Goal: Transaction & Acquisition: Obtain resource

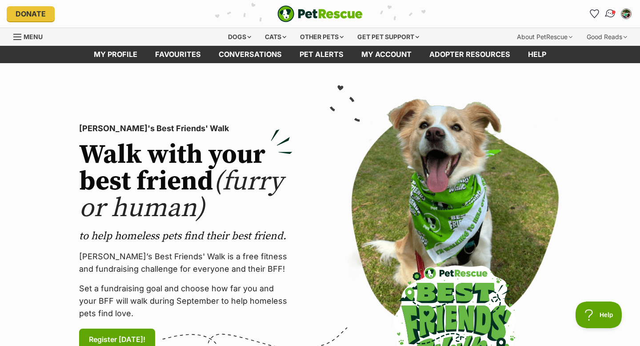
click at [608, 16] on img "Conversations" at bounding box center [610, 14] width 12 height 12
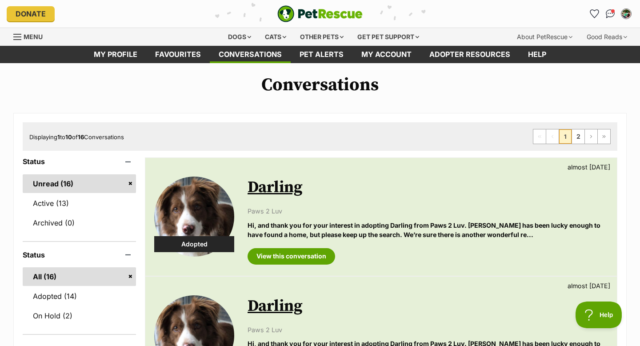
click at [299, 220] on p "Hi, and thank you for your interest in adopting Darling from Paws 2 Luv. [PERSO…" at bounding box center [427, 229] width 360 height 19
click at [292, 259] on link "View this conversation" at bounding box center [291, 256] width 88 height 16
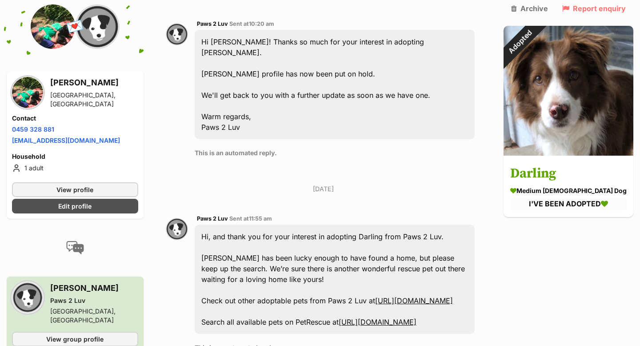
scroll to position [605, 0]
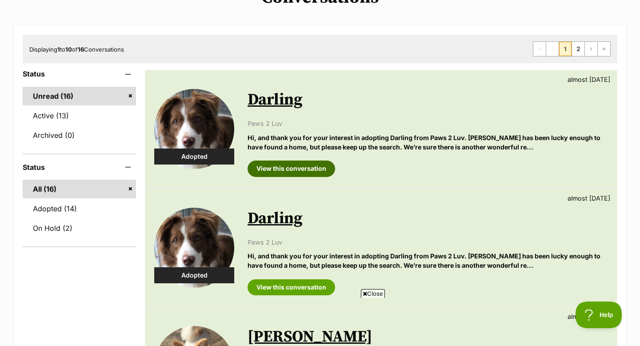
scroll to position [12, 0]
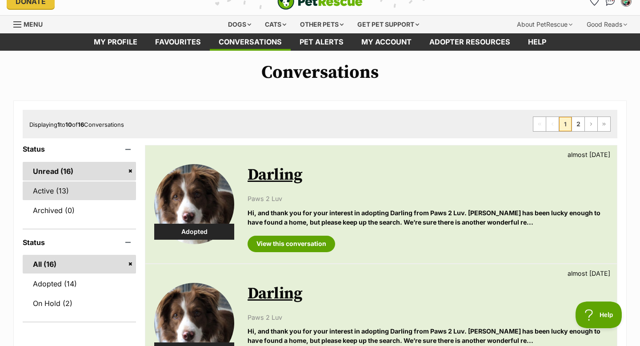
click at [84, 192] on link "Active (13)" at bounding box center [79, 190] width 113 height 19
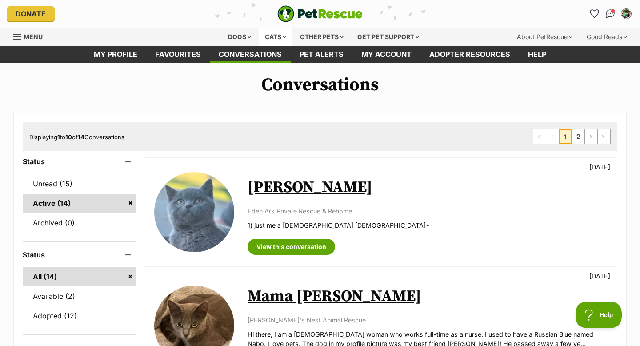
click at [287, 40] on div "Cats" at bounding box center [276, 37] width 34 height 18
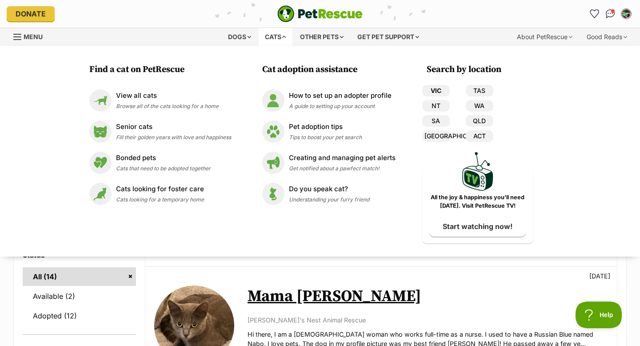
click at [439, 89] on link "VIC" at bounding box center [436, 91] width 28 height 12
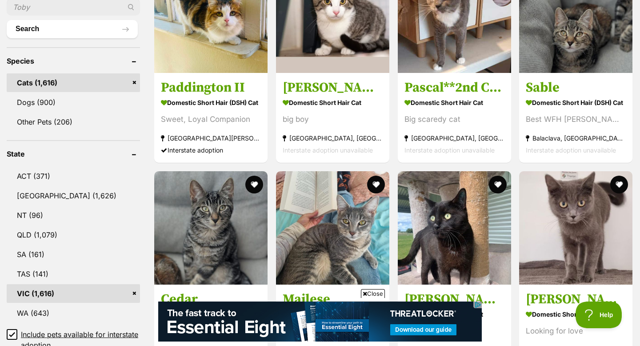
scroll to position [441, 0]
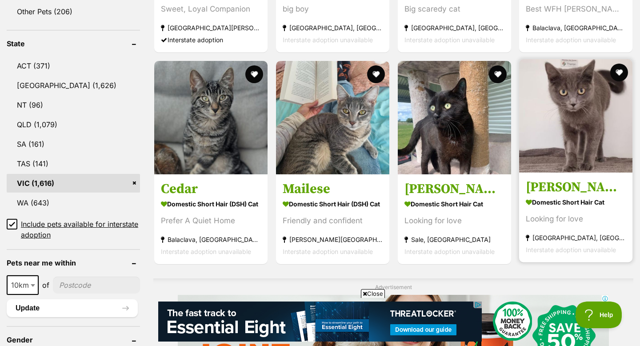
click at [612, 136] on img at bounding box center [575, 115] width 113 height 113
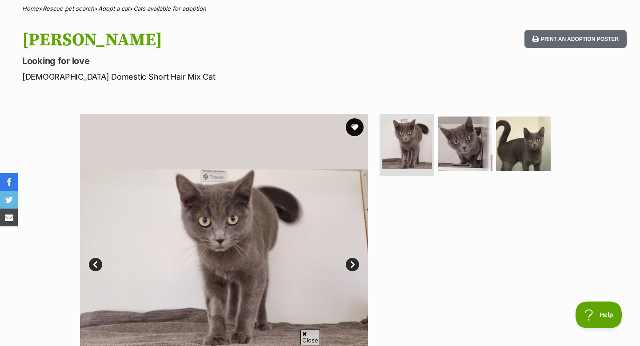
click at [349, 262] on link "Next" at bounding box center [352, 264] width 13 height 13
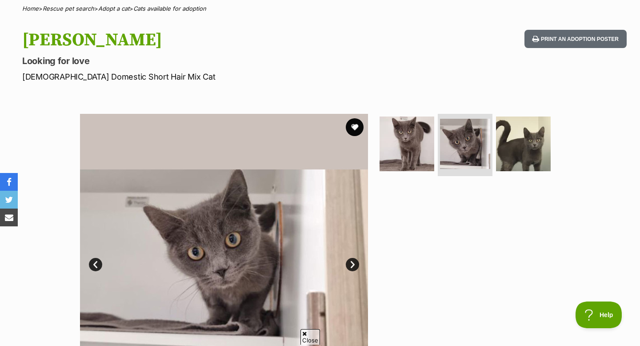
click at [349, 262] on link "Next" at bounding box center [352, 264] width 13 height 13
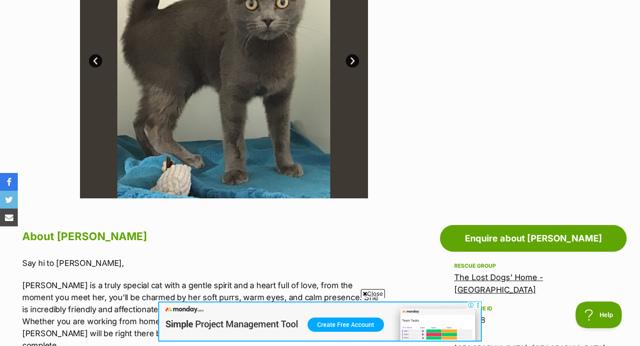
scroll to position [316, 0]
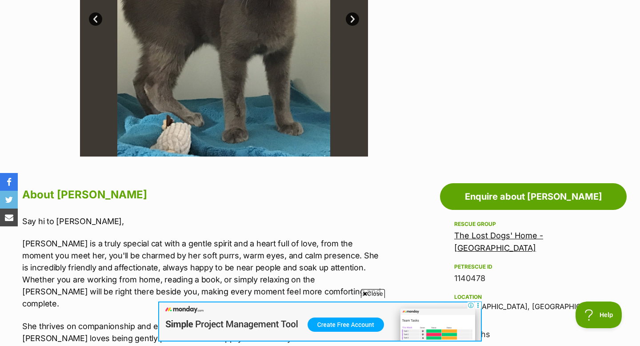
click at [374, 293] on span "Close" at bounding box center [373, 293] width 24 height 9
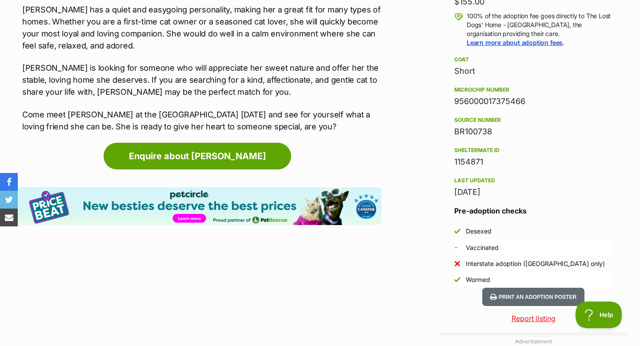
scroll to position [682, 0]
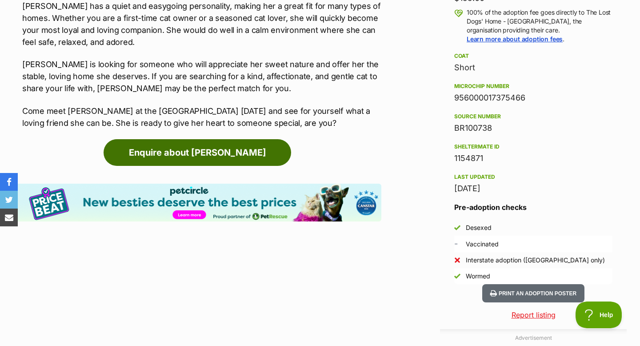
click at [242, 147] on link "Enquire about Henrietta" at bounding box center [197, 152] width 187 height 27
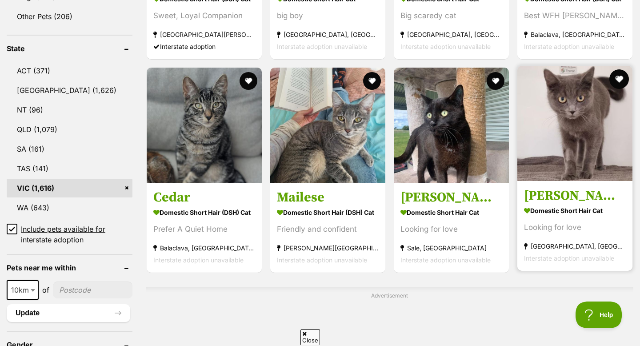
click at [614, 76] on button "favourite" at bounding box center [619, 79] width 20 height 20
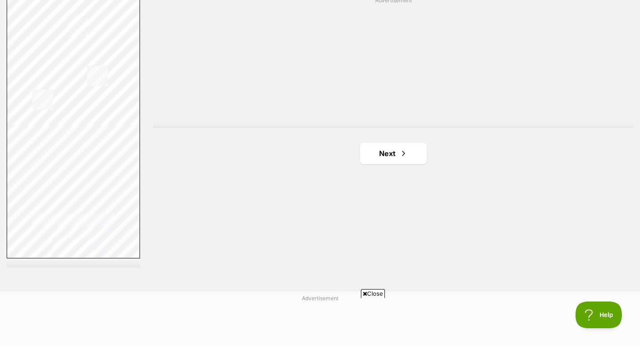
scroll to position [1637, 0]
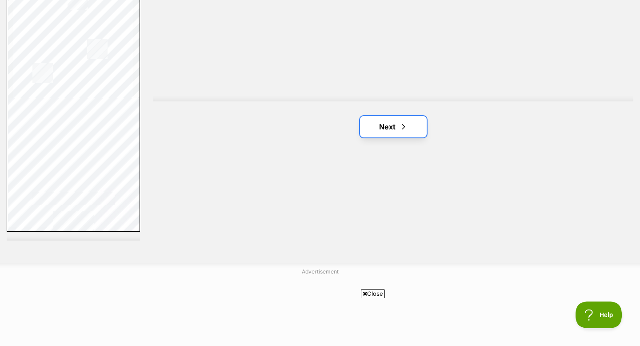
click at [400, 121] on span "Next page" at bounding box center [403, 126] width 9 height 11
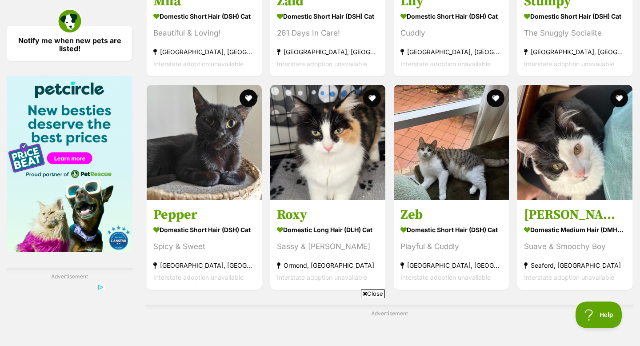
scroll to position [1330, 0]
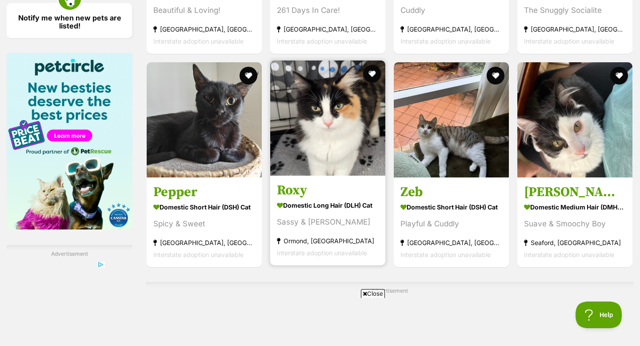
click at [304, 124] on img at bounding box center [327, 117] width 115 height 115
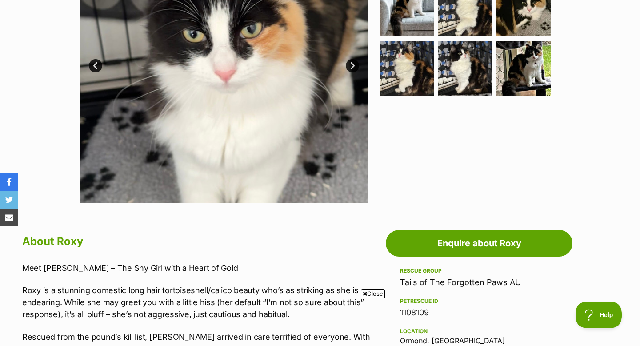
click at [355, 63] on link "Next" at bounding box center [352, 65] width 13 height 13
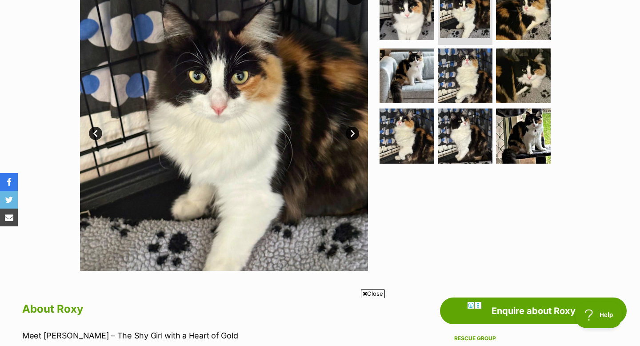
click at [350, 134] on link "Next" at bounding box center [352, 133] width 13 height 13
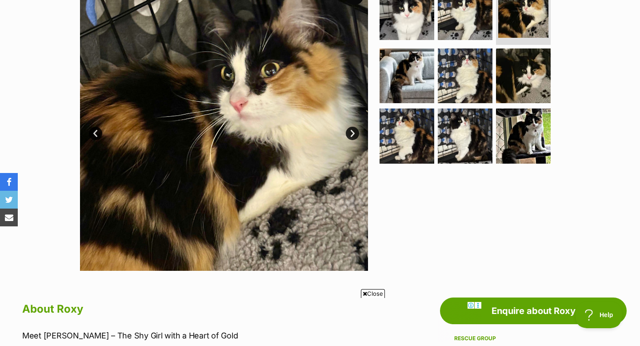
click at [350, 134] on link "Next" at bounding box center [352, 133] width 13 height 13
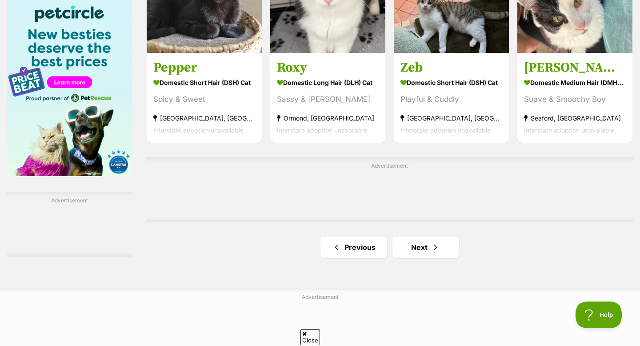
scroll to position [1404, 0]
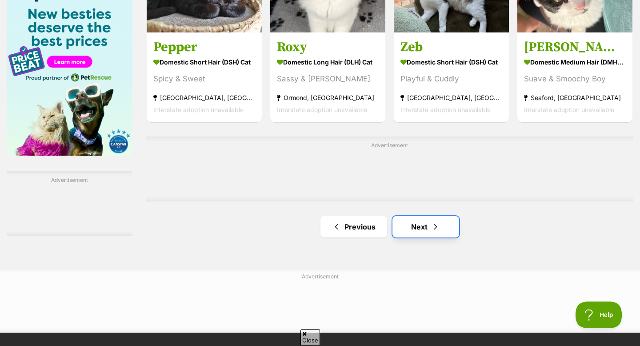
click at [406, 227] on link "Next" at bounding box center [425, 226] width 67 height 21
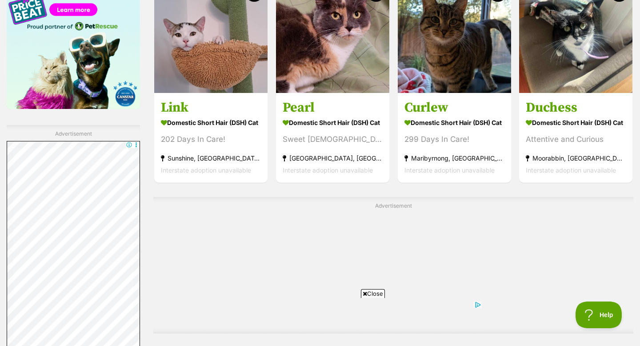
scroll to position [1648, 0]
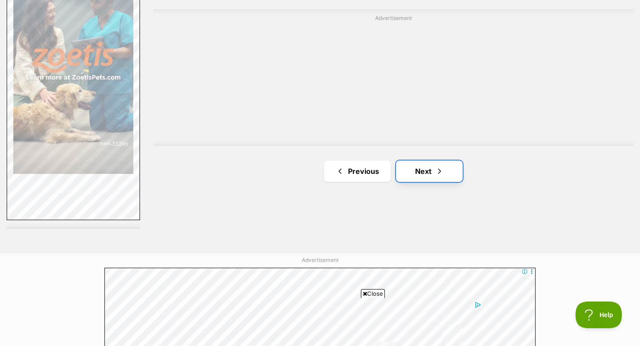
click at [421, 165] on link "Next" at bounding box center [429, 170] width 67 height 21
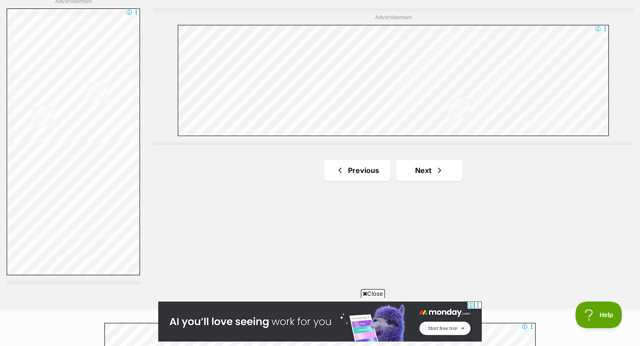
scroll to position [1635, 0]
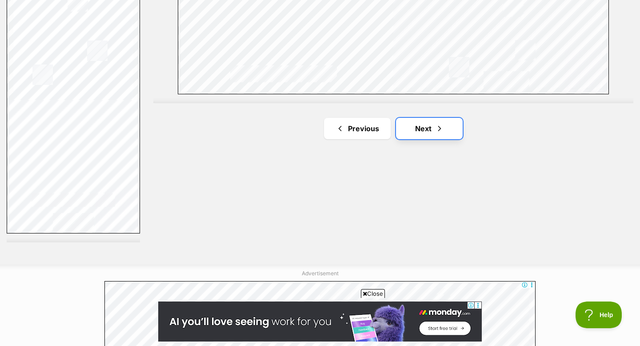
click at [404, 122] on link "Next" at bounding box center [429, 128] width 67 height 21
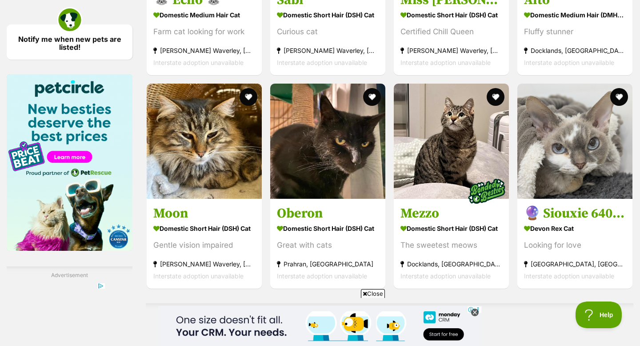
scroll to position [1310, 0]
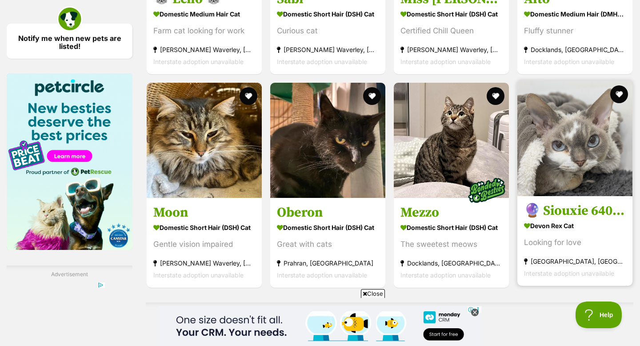
click at [573, 164] on img at bounding box center [574, 138] width 115 height 115
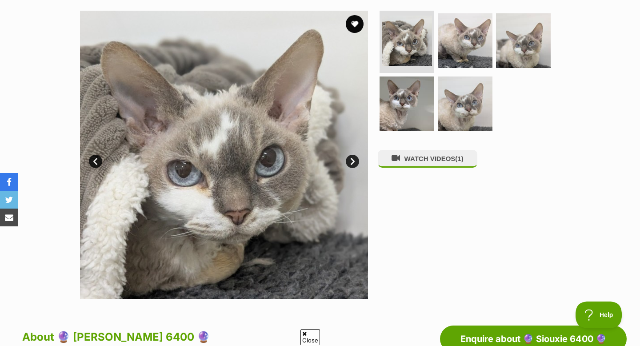
click at [345, 164] on img at bounding box center [224, 155] width 288 height 288
click at [351, 162] on link "Next" at bounding box center [352, 161] width 13 height 13
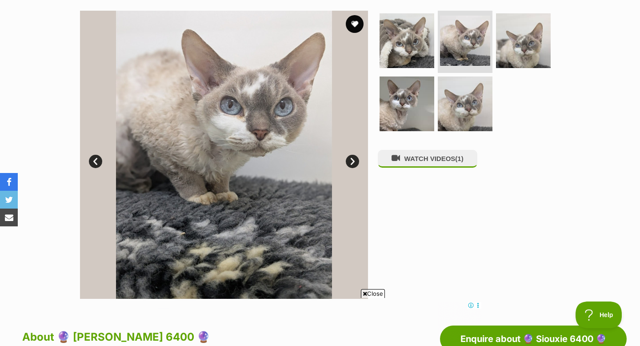
click at [351, 162] on link "Next" at bounding box center [352, 161] width 13 height 13
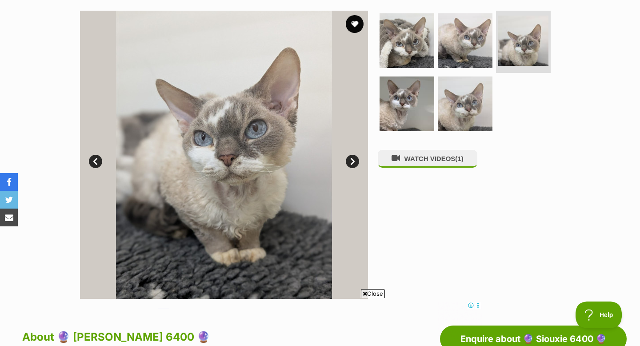
click at [351, 162] on link "Next" at bounding box center [352, 161] width 13 height 13
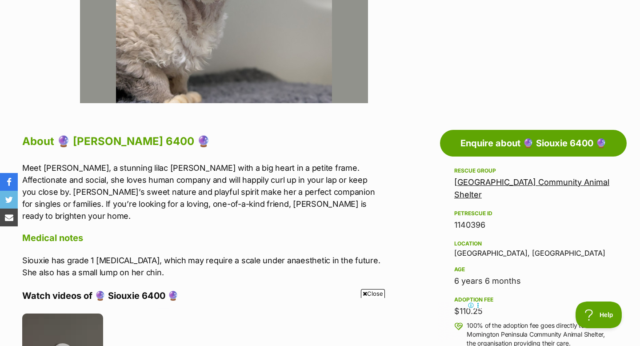
scroll to position [359, 0]
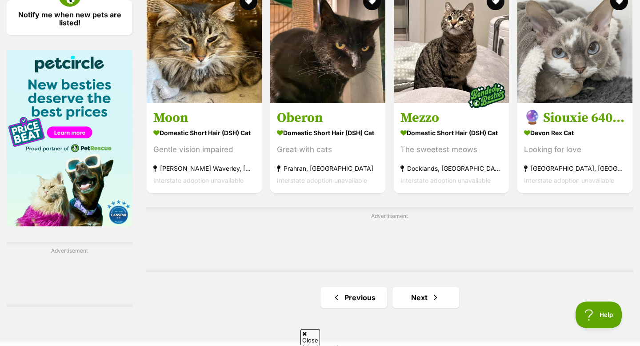
scroll to position [1339, 0]
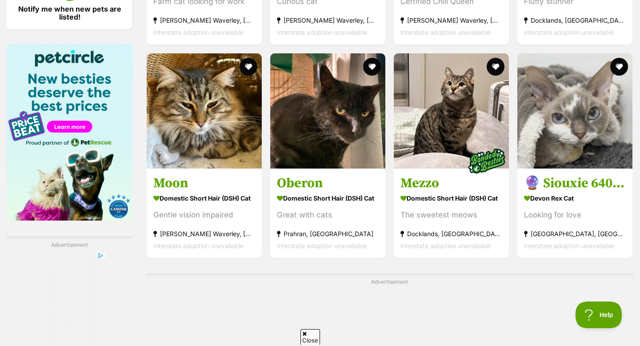
click at [398, 286] on div "Advertisement" at bounding box center [389, 341] width 487 height 136
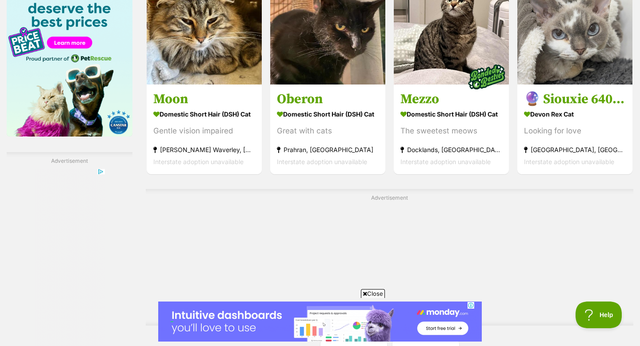
scroll to position [1535, 0]
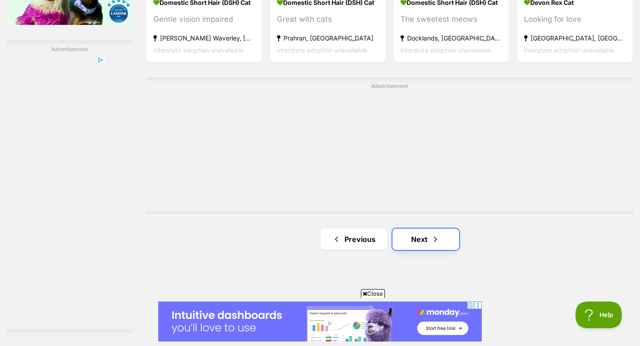
click at [431, 241] on span "Next page" at bounding box center [435, 239] width 9 height 11
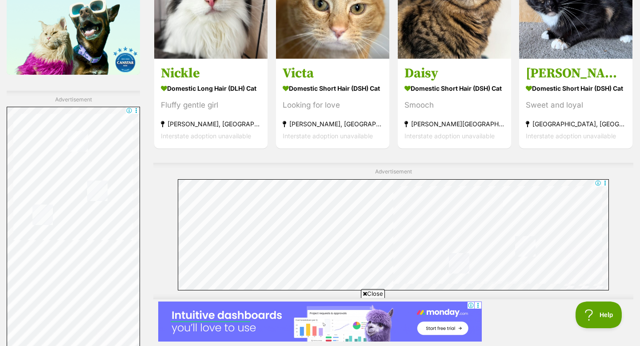
scroll to position [1530, 0]
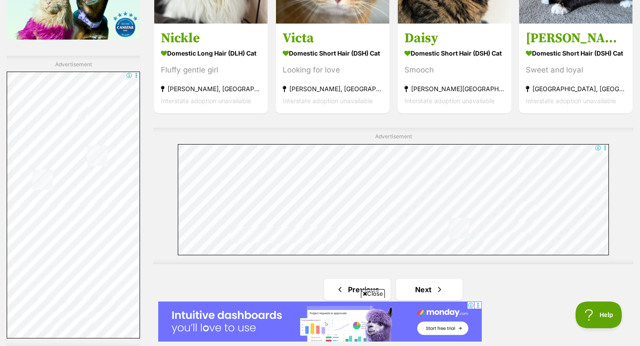
click at [379, 294] on span "Close" at bounding box center [373, 293] width 24 height 9
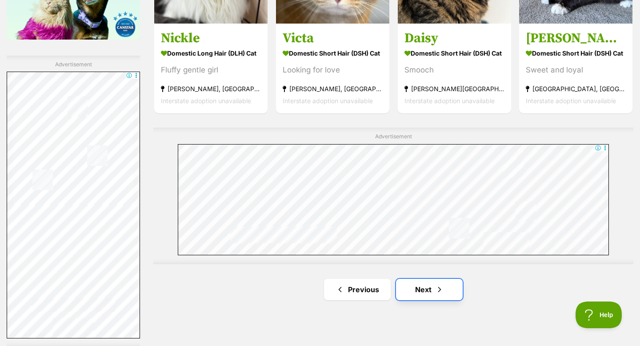
click at [415, 287] on link "Next" at bounding box center [429, 289] width 67 height 21
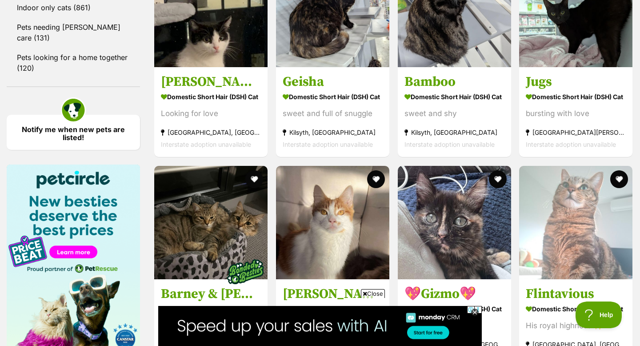
scroll to position [1328, 0]
